Goal: Navigation & Orientation: Find specific page/section

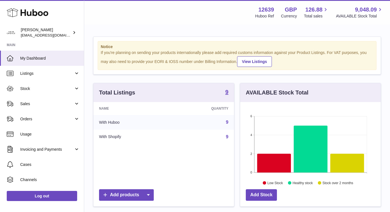
scroll to position [88, 141]
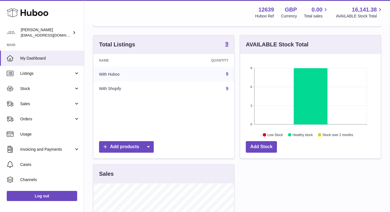
scroll to position [54, 0]
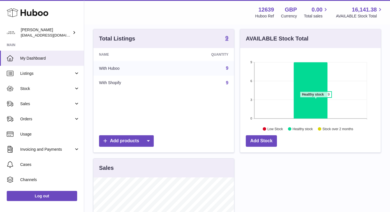
click at [316, 100] on icon at bounding box center [311, 90] width 34 height 56
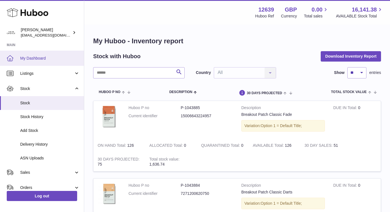
click at [40, 61] on link "My Dashboard" at bounding box center [42, 58] width 84 height 15
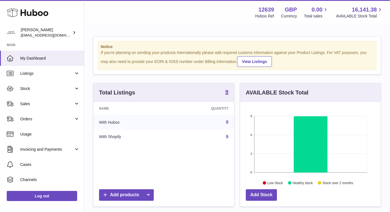
scroll to position [88, 141]
click at [53, 104] on span "Sales" at bounding box center [47, 103] width 54 height 5
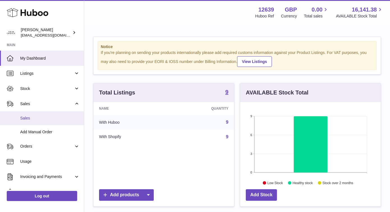
click at [55, 115] on link "Sales" at bounding box center [42, 118] width 84 height 14
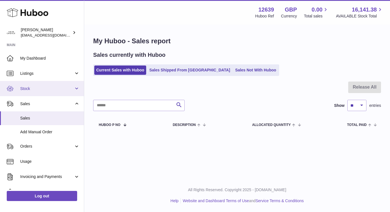
click at [58, 87] on span "Stock" at bounding box center [47, 88] width 54 height 5
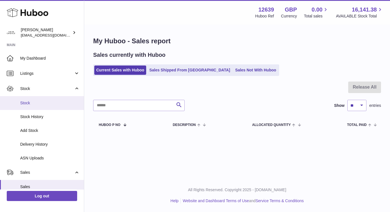
click at [53, 102] on span "Stock" at bounding box center [49, 102] width 59 height 5
